Goal: Information Seeking & Learning: Learn about a topic

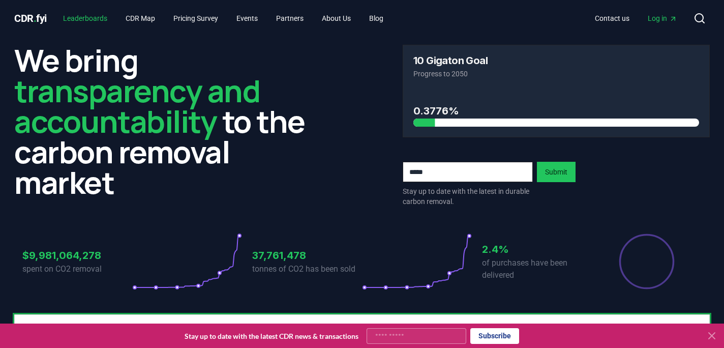
click at [92, 21] on link "Leaderboards" at bounding box center [85, 18] width 60 height 18
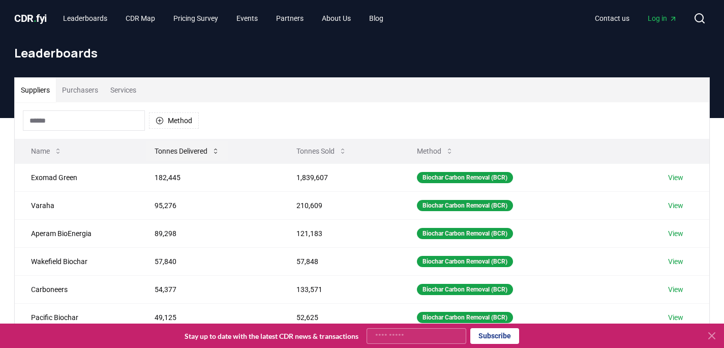
click at [189, 150] on button "Tonnes Delivered" at bounding box center [186, 151] width 81 height 20
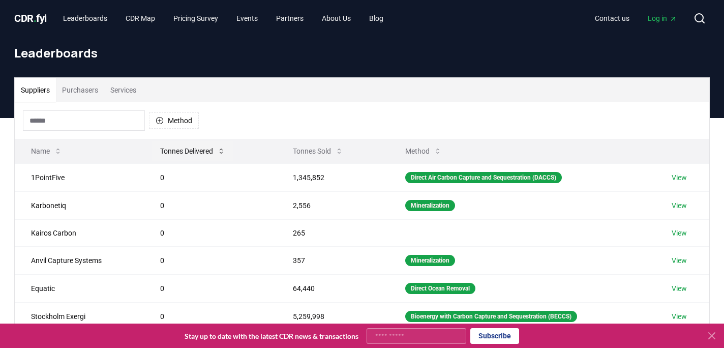
click at [189, 150] on button "Tonnes Delivered" at bounding box center [192, 151] width 81 height 20
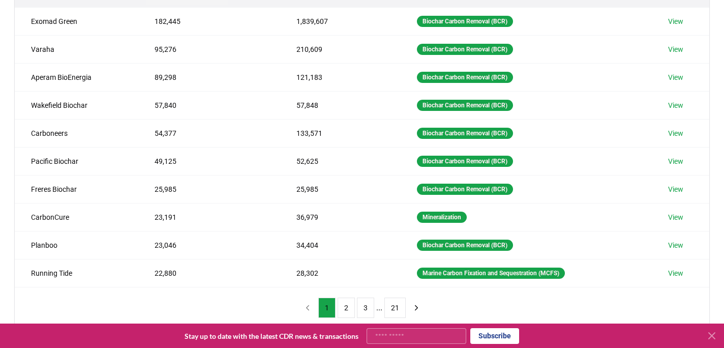
scroll to position [168, 0]
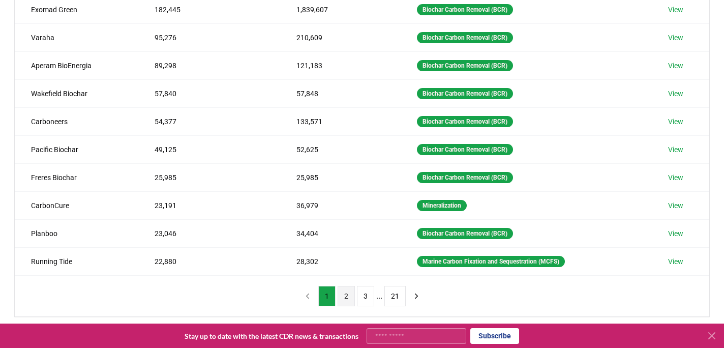
click at [344, 300] on button "2" at bounding box center [345, 296] width 17 height 20
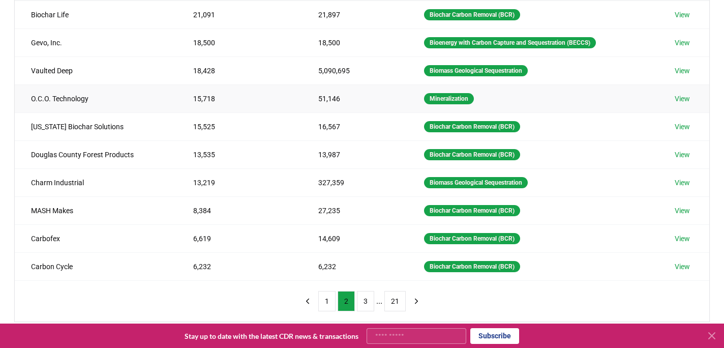
scroll to position [165, 0]
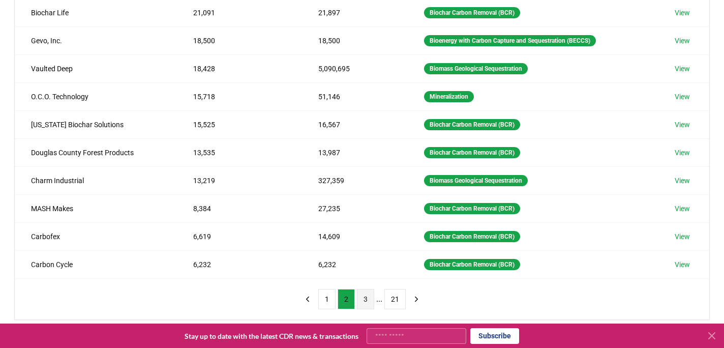
click at [366, 299] on button "3" at bounding box center [365, 299] width 17 height 20
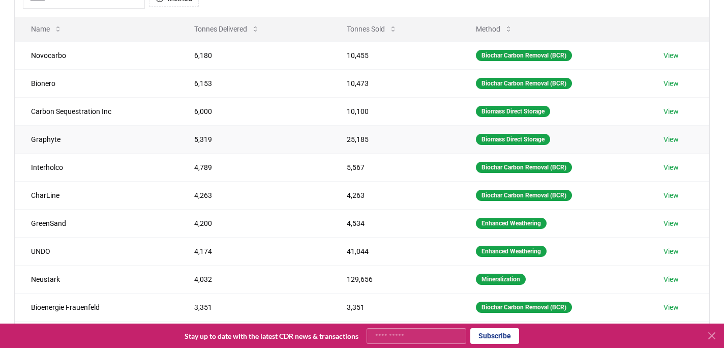
scroll to position [224, 0]
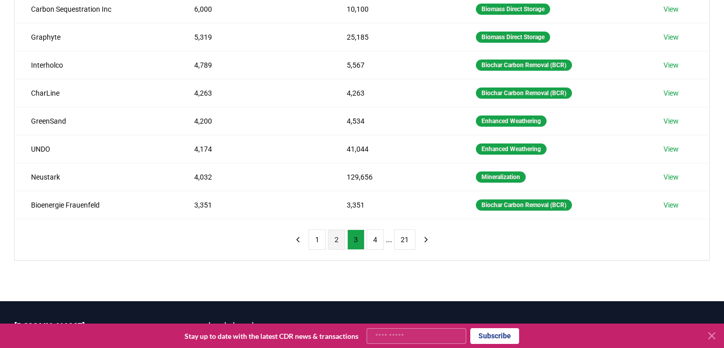
click at [335, 235] on button "2" at bounding box center [336, 239] width 17 height 20
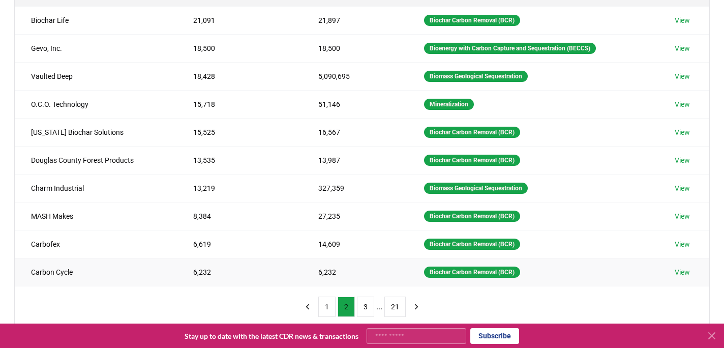
scroll to position [113, 0]
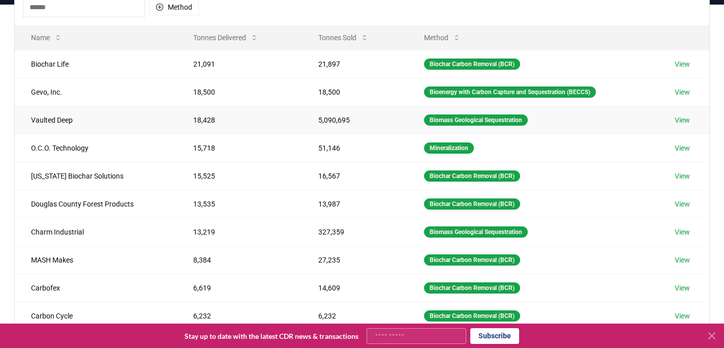
click at [689, 119] on link "View" at bounding box center [681, 120] width 15 height 10
